Goal: Information Seeking & Learning: Learn about a topic

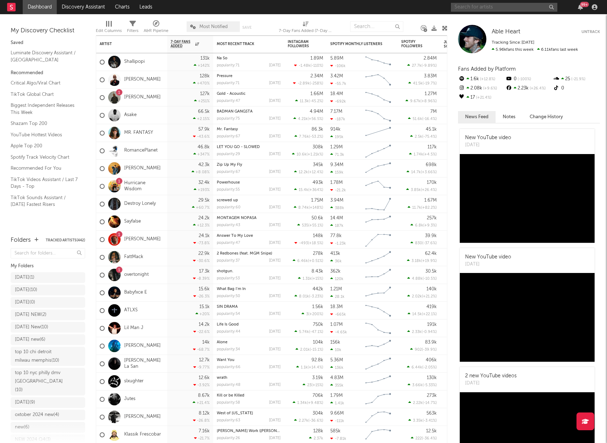
click at [482, 8] on input "text" at bounding box center [504, 7] width 106 height 9
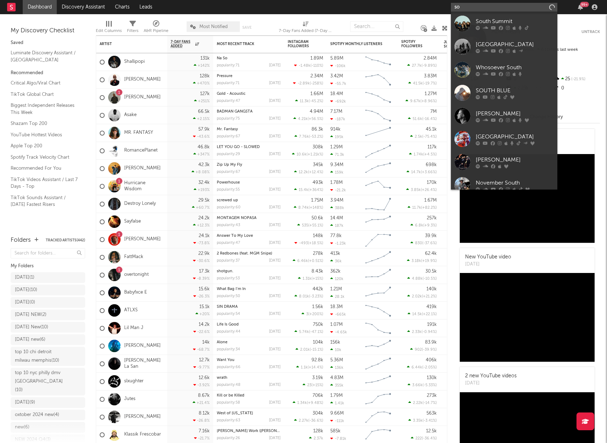
type input "s"
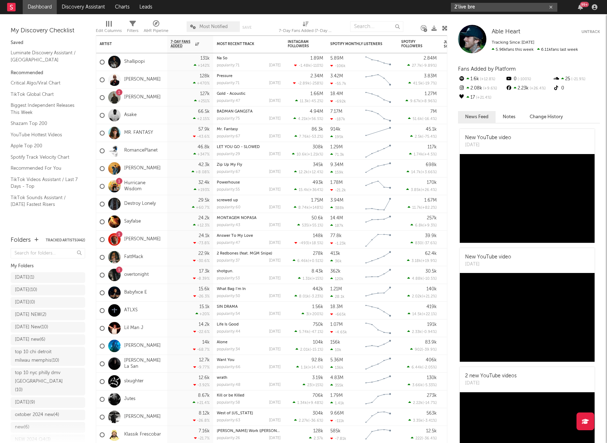
click at [491, 9] on input "2'live bre" at bounding box center [504, 7] width 106 height 9
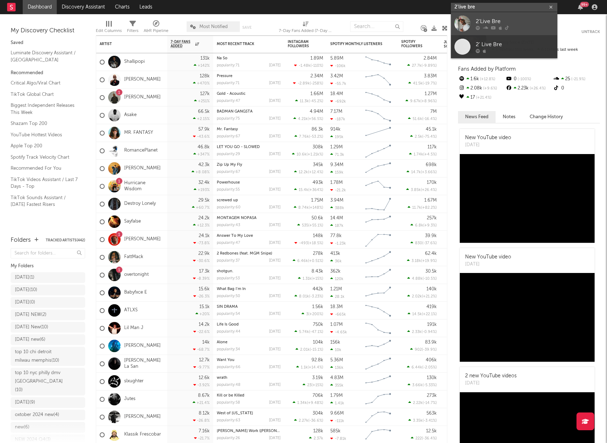
type input "2'live bre"
click at [486, 18] on div "2'Live Bre" at bounding box center [515, 21] width 78 height 9
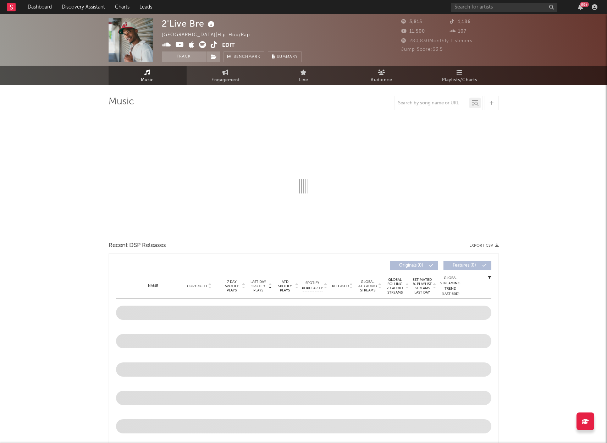
select select "6m"
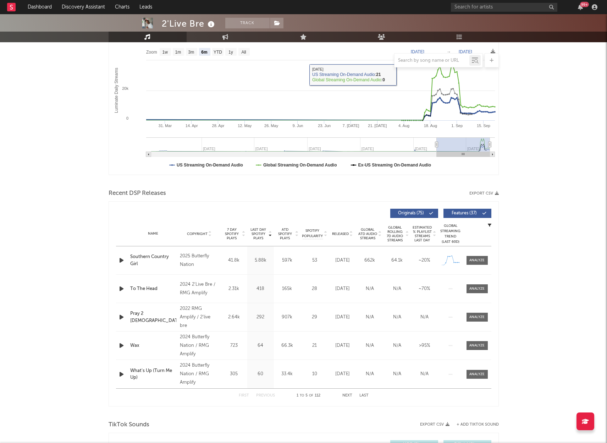
scroll to position [114, 0]
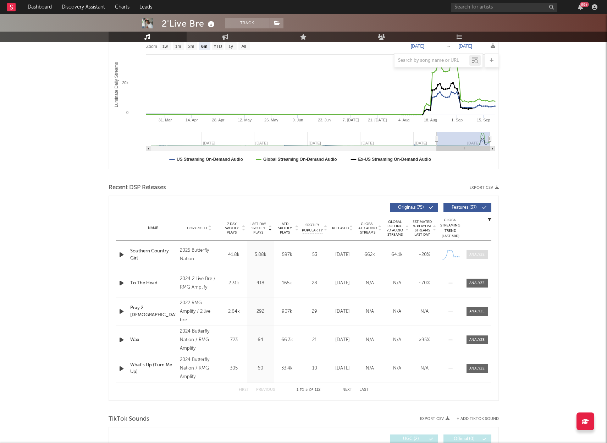
click at [477, 254] on div at bounding box center [476, 254] width 15 height 5
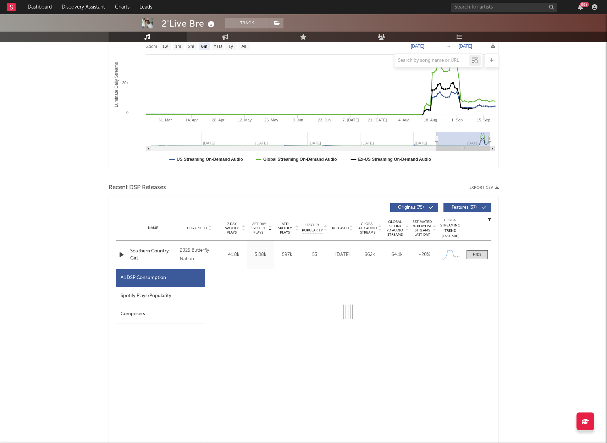
select select "1w"
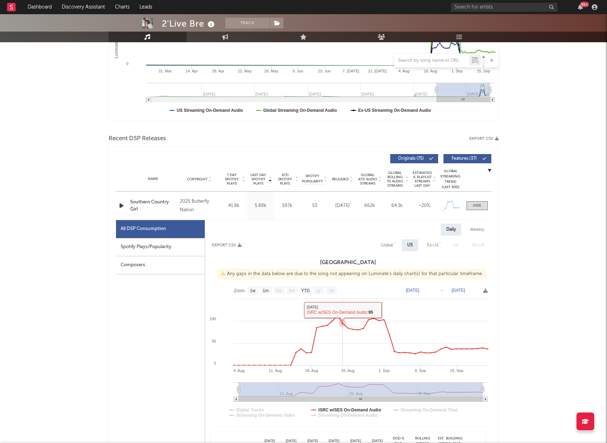
scroll to position [166, 0]
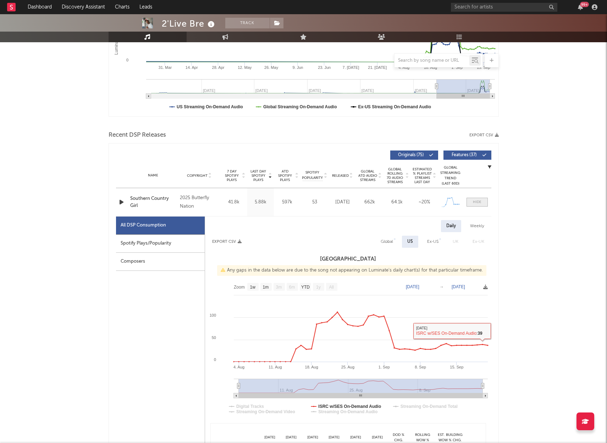
click at [473, 200] on div at bounding box center [477, 201] width 9 height 5
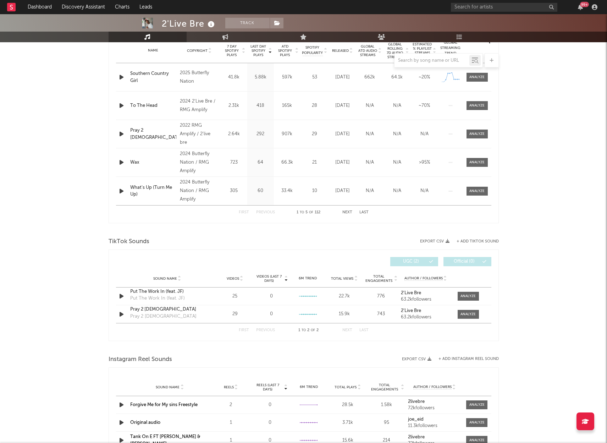
scroll to position [290, 0]
